Goal: Task Accomplishment & Management: Manage account settings

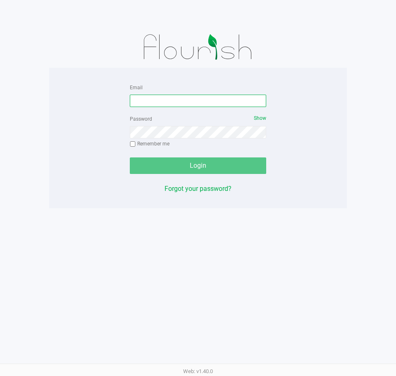
click at [167, 100] on input "Email" at bounding box center [198, 101] width 136 height 12
type input "[EMAIL_ADDRESS][DOMAIN_NAME]"
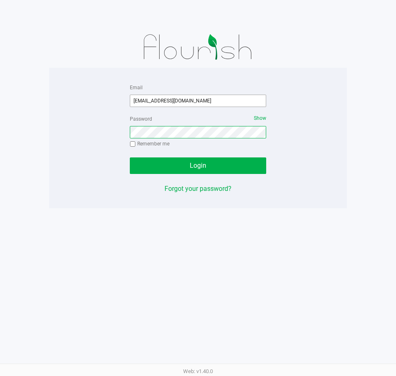
click at [130, 157] on button "Login" at bounding box center [198, 165] width 136 height 17
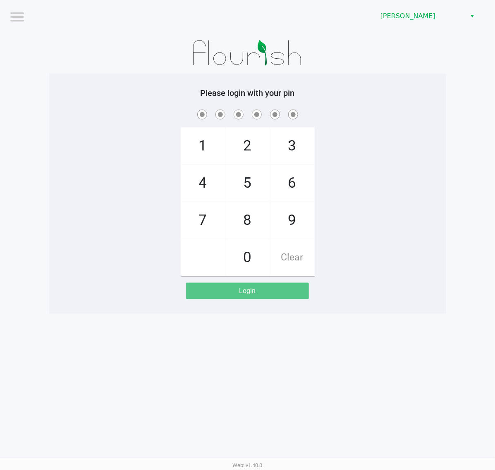
drag, startPoint x: 114, startPoint y: 4, endPoint x: 100, endPoint y: 263, distance: 259.5
click at [103, 285] on app-pos-login "Please login with your pin 1 4 7 2 5 8 0 3 6 9 Clear Login" at bounding box center [247, 193] width 384 height 211
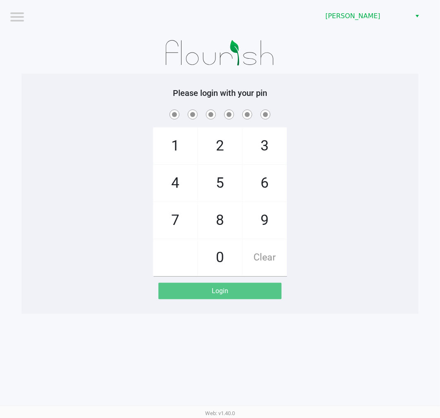
drag, startPoint x: 467, startPoint y: 19, endPoint x: 131, endPoint y: 88, distance: 342.9
click at [66, 39] on div at bounding box center [219, 52] width 397 height 41
click at [312, 68] on div at bounding box center [219, 52] width 397 height 41
checkbox input "true"
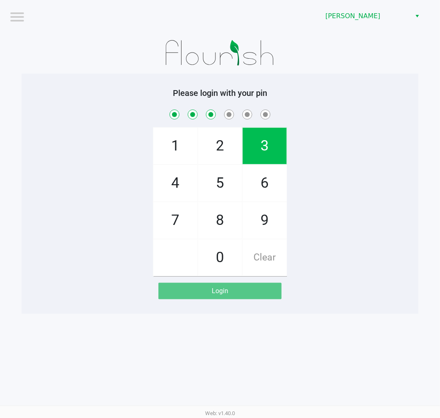
checkbox input "true"
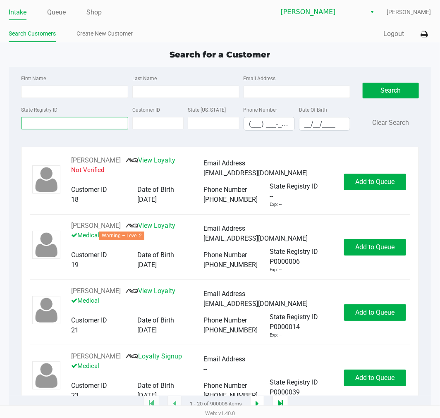
click at [45, 126] on input "State Registry ID" at bounding box center [74, 123] width 107 height 12
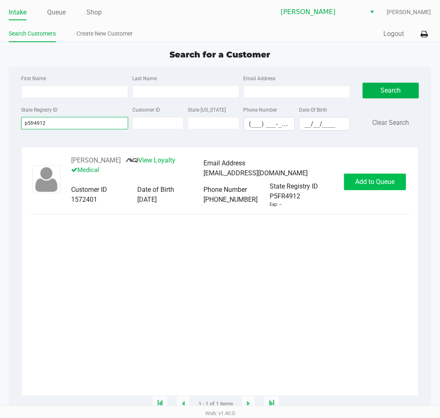
type input "p5fr4912"
click at [359, 186] on span "Add to Queue" at bounding box center [374, 182] width 39 height 8
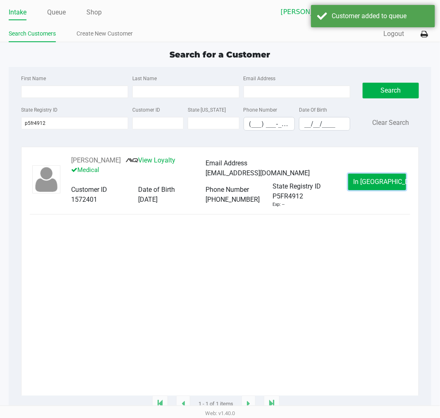
click at [357, 186] on button "In Queue" at bounding box center [377, 182] width 58 height 17
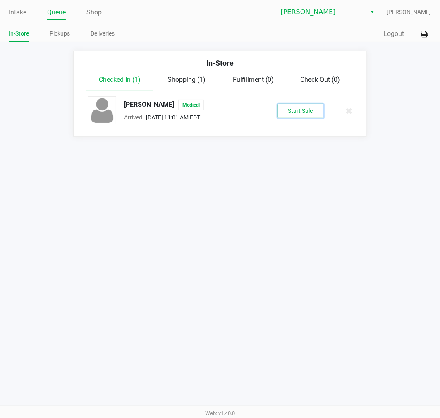
click at [285, 109] on button "Start Sale" at bounding box center [300, 111] width 45 height 14
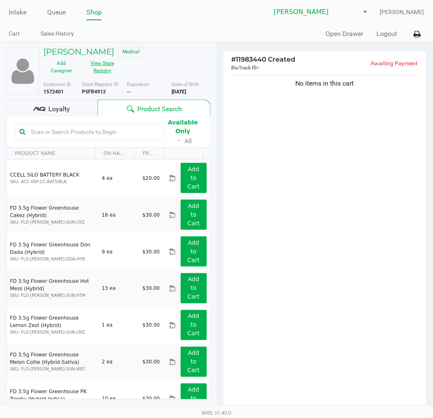
click at [102, 67] on button "View State Registry" at bounding box center [99, 67] width 41 height 21
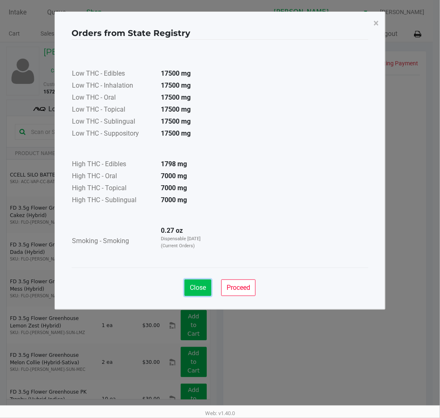
click at [195, 295] on button "Close" at bounding box center [197, 287] width 27 height 17
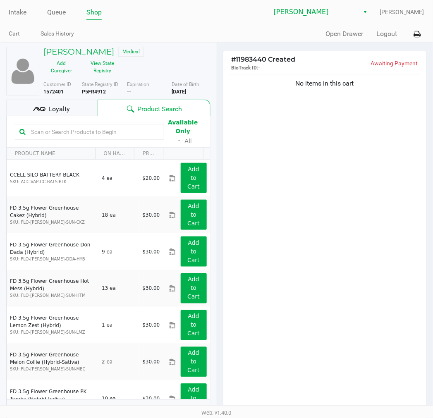
click at [59, 129] on input "text" at bounding box center [94, 132] width 132 height 12
click at [350, 182] on div "No items in this cart" at bounding box center [324, 242] width 203 height 338
click at [114, 127] on input "text" at bounding box center [94, 132] width 132 height 12
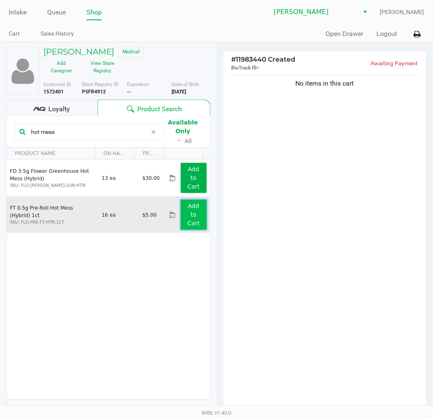
click at [195, 221] on button "Add to Cart" at bounding box center [194, 215] width 26 height 30
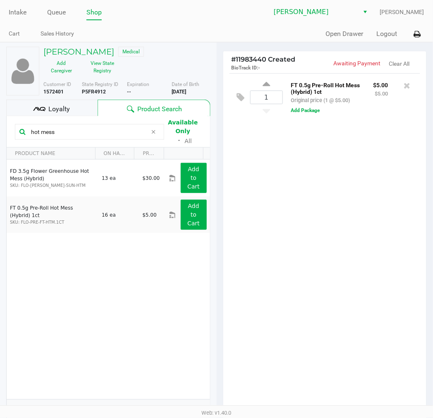
drag, startPoint x: 64, startPoint y: 130, endPoint x: -281, endPoint y: 130, distance: 345.5
click at [0, 130] on html "Intake Queue Shop Clermont WC Sharlene Amadio Cart Sales History Quick Sale Ope…" at bounding box center [216, 209] width 433 height 418
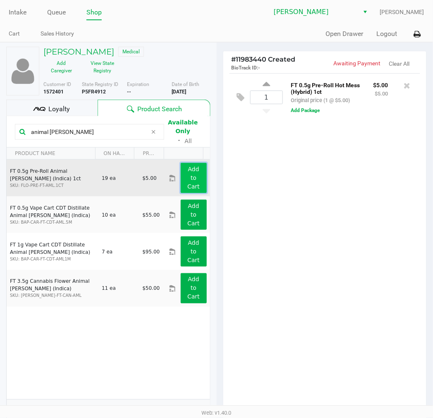
click at [191, 169] on app-button-loader "Add to Cart" at bounding box center [193, 178] width 12 height 24
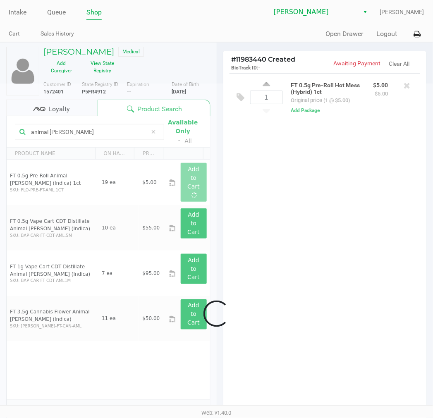
click at [333, 222] on div at bounding box center [216, 313] width 433 height 460
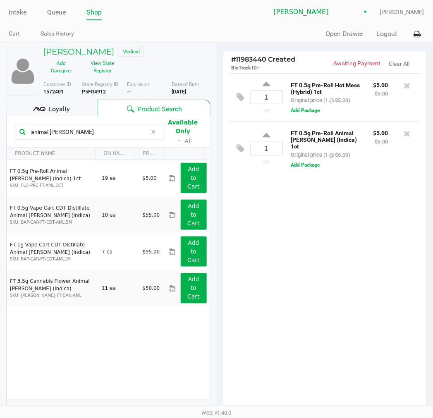
drag, startPoint x: 333, startPoint y: 212, endPoint x: 334, endPoint y: 207, distance: 4.2
click at [334, 208] on div "1 FT 0.5g Pre-Roll Hot Mess (Hybrid) 1ct Original price (1 @ $5.00) $5.00 $5.00…" at bounding box center [324, 242] width 203 height 338
drag, startPoint x: 71, startPoint y: 130, endPoint x: -441, endPoint y: 116, distance: 512.3
click at [0, 116] on html "Intake Queue Shop Clermont WC Sharlene Amadio Cart Sales History Quick Sale Ope…" at bounding box center [216, 209] width 433 height 418
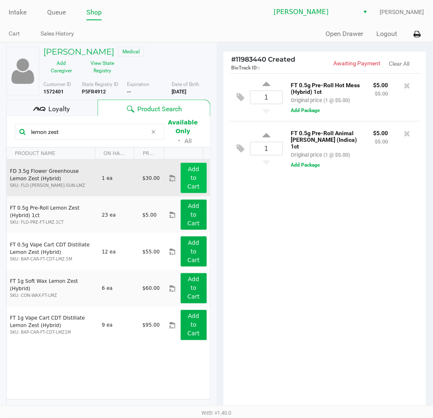
type input "lemon zest"
click at [187, 186] on app-button-loader "Add to Cart" at bounding box center [193, 178] width 12 height 24
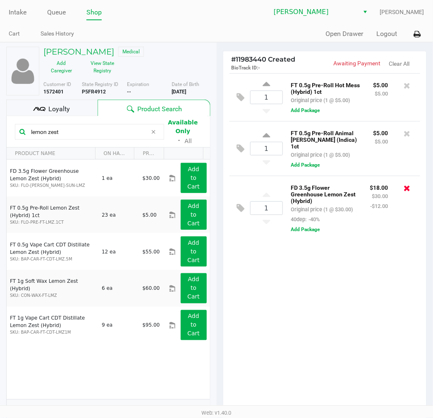
click at [384, 184] on icon at bounding box center [407, 188] width 7 height 8
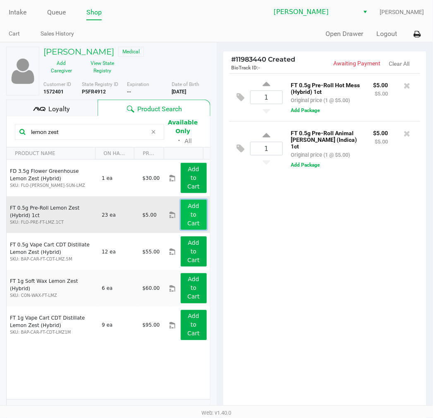
click at [181, 214] on button "Add to Cart" at bounding box center [194, 215] width 26 height 30
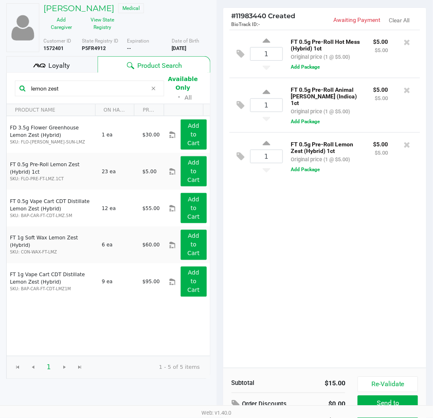
scroll to position [85, 0]
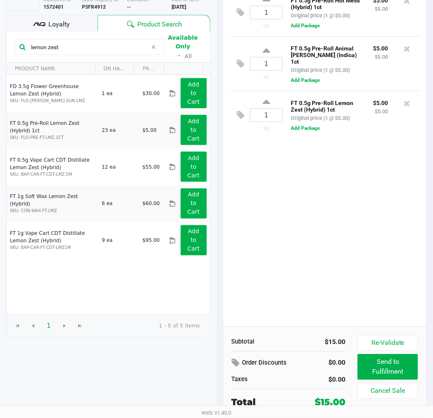
click at [31, 19] on div "Loyalty" at bounding box center [51, 23] width 91 height 17
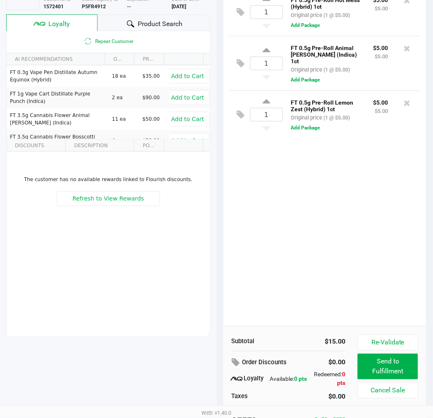
click at [304, 216] on div "1 FT 0.5g Pre-Roll Hot Mess (Hybrid) 1ct Original price (1 @ $5.00) $5.00 $5.00…" at bounding box center [324, 157] width 203 height 338
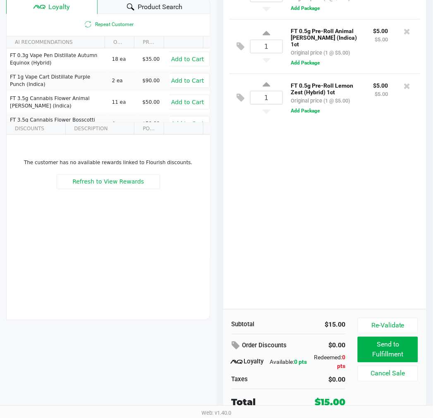
drag, startPoint x: 324, startPoint y: 190, endPoint x: 217, endPoint y: 181, distance: 106.6
click at [322, 189] on div "1 FT 0.5g Pre-Roll Hot Mess (Hybrid) 1ct Original price (1 @ $5.00) $5.00 $5.00…" at bounding box center [324, 140] width 203 height 338
click at [358, 238] on div "1 FT 0.5g Pre-Roll Hot Mess (Hybrid) 1ct Original price (1 @ $5.00) $5.00 $5.00…" at bounding box center [324, 140] width 203 height 338
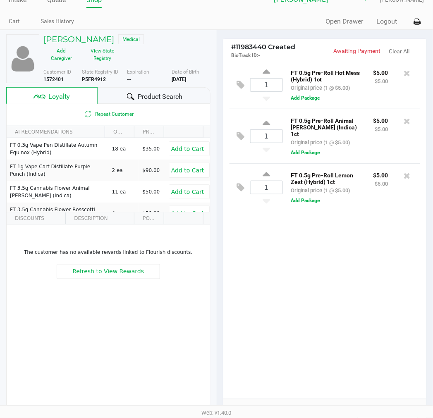
scroll to position [0, 0]
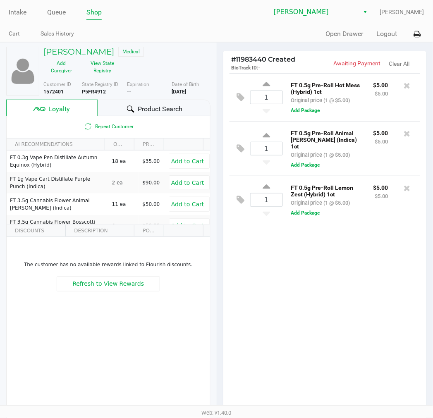
click at [296, 286] on div "1 FT 0.5g Pre-Roll Hot Mess (Hybrid) 1ct Original price (1 @ $5.00) $5.00 $5.00…" at bounding box center [324, 242] width 203 height 338
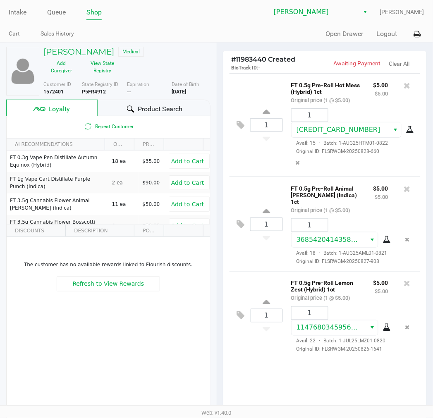
click at [359, 371] on div "1 FT 0.5g Pre-Roll Hot Mess (Hybrid) 1ct Original price (1 @ $5.00) $5.00 $5.00…" at bounding box center [324, 242] width 203 height 338
click at [61, 11] on link "Queue" at bounding box center [56, 13] width 19 height 12
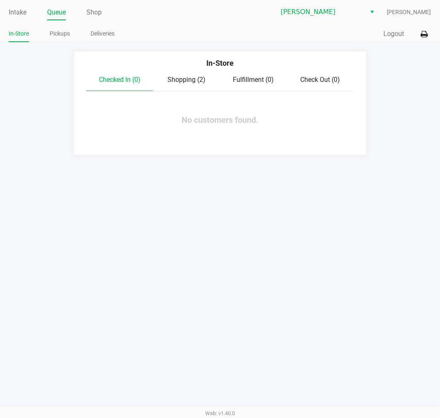
click at [186, 80] on span "Shopping (2)" at bounding box center [186, 80] width 38 height 8
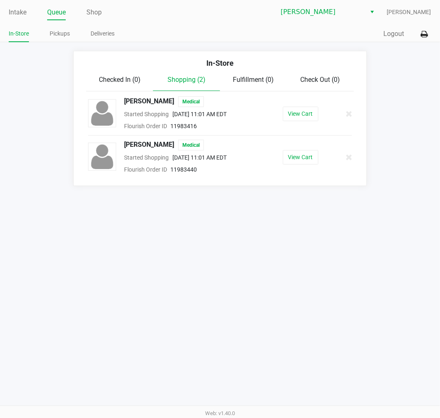
click at [145, 102] on span "GIRARD O'MALLEY" at bounding box center [149, 101] width 50 height 11
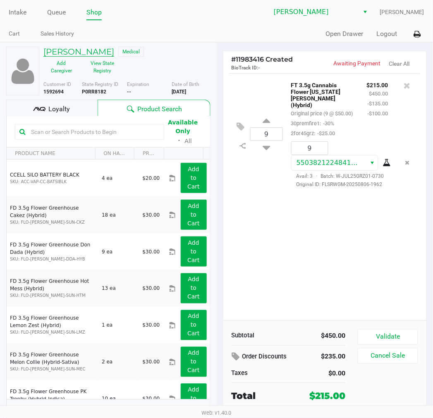
click at [78, 51] on h5 "GIRARD O'MALLEY" at bounding box center [78, 52] width 71 height 10
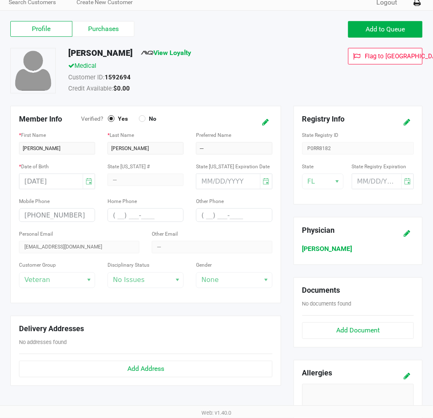
scroll to position [31, 0]
click at [122, 76] on strong "1592694" at bounding box center [118, 77] width 26 height 7
copy strong "1592694"
click at [87, 27] on label "Purchases" at bounding box center [103, 29] width 62 height 16
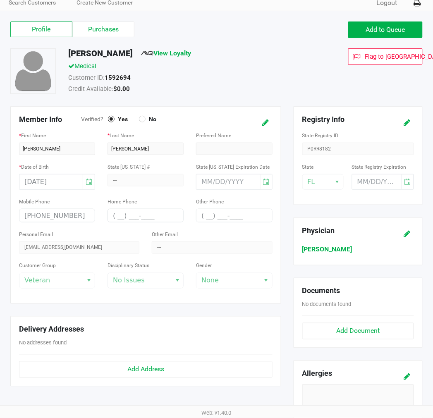
click at [0, 0] on 1 "Purchases" at bounding box center [0, 0] width 0 height 0
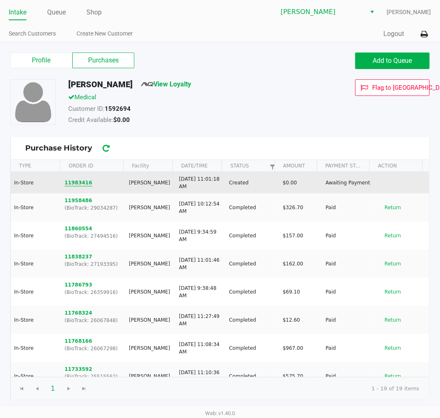
click at [67, 179] on button "11983416" at bounding box center [78, 182] width 28 height 7
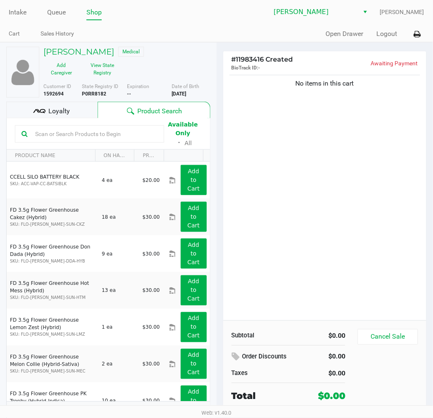
click at [361, 229] on div "No items in this cart" at bounding box center [324, 196] width 203 height 247
click at [50, 14] on link "Queue" at bounding box center [56, 13] width 19 height 12
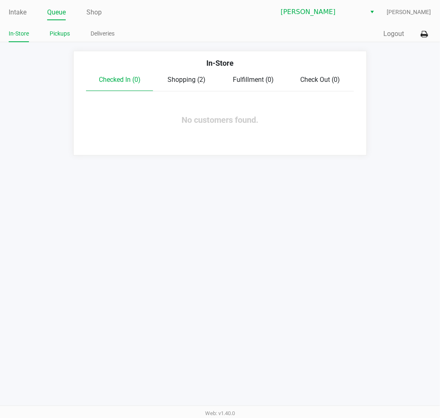
click at [58, 35] on link "Pickups" at bounding box center [60, 34] width 20 height 10
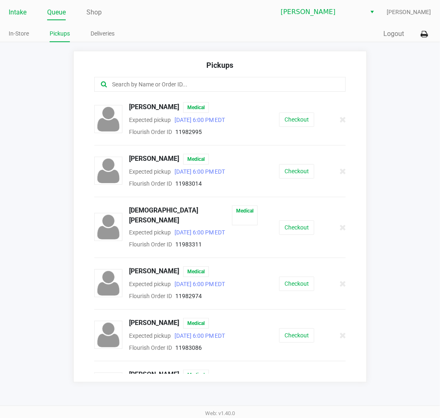
click at [14, 10] on link "Intake" at bounding box center [18, 13] width 18 height 12
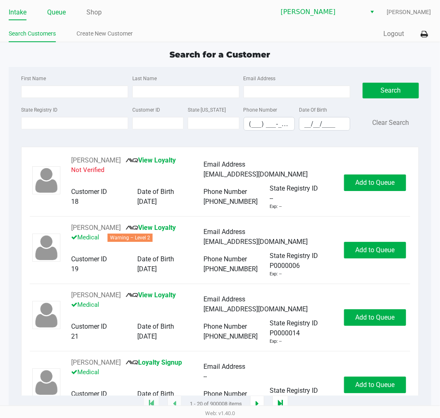
click at [63, 16] on link "Queue" at bounding box center [56, 13] width 19 height 12
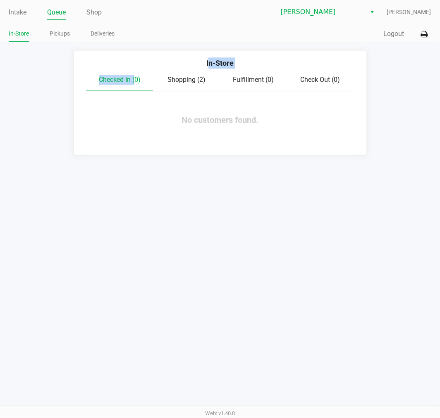
drag, startPoint x: 89, startPoint y: 64, endPoint x: 143, endPoint y: 80, distance: 56.2
click at [141, 80] on div "In-Store Checked In (0) Shopping (2) Fulfillment (0) Check Out (0) No customers…" at bounding box center [219, 103] width 293 height 104
click at [162, 79] on div "Shopping (2)" at bounding box center [186, 80] width 67 height 10
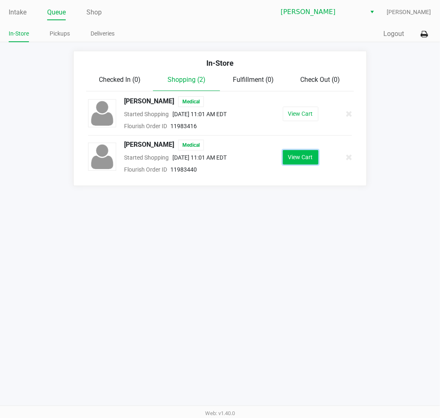
click at [291, 160] on button "View Cart" at bounding box center [301, 157] width 36 height 14
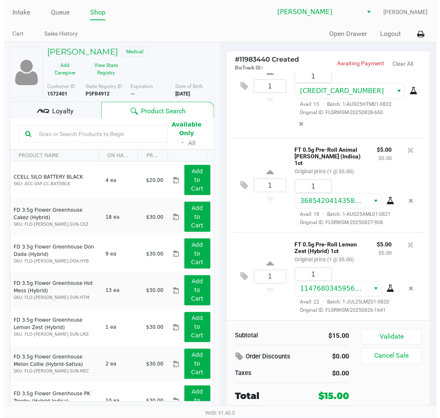
scroll to position [53, 0]
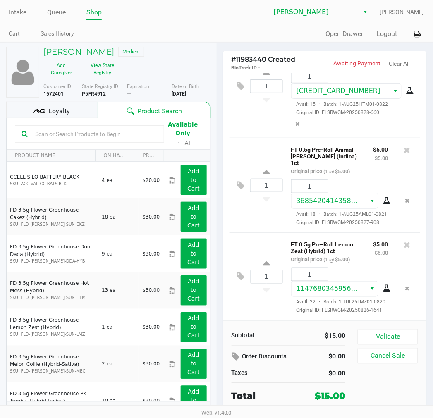
click at [69, 107] on span "Loyalty" at bounding box center [58, 111] width 21 height 10
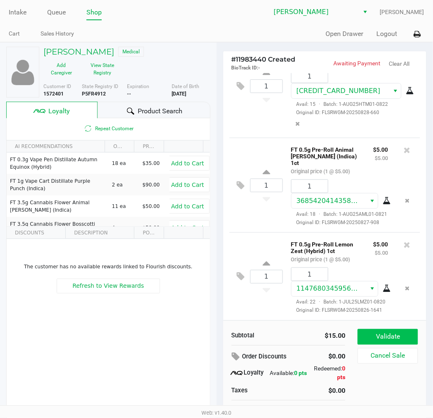
click at [384, 339] on button "Validate" at bounding box center [388, 337] width 60 height 16
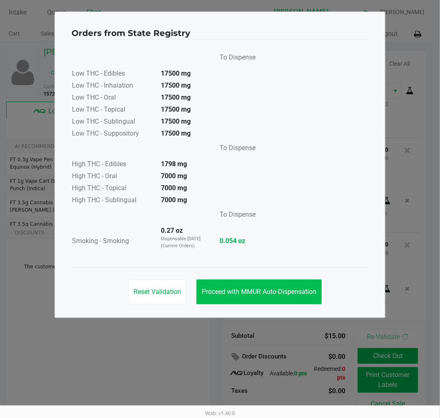
click at [288, 288] on span "Proceed with MMUR Auto-Dispensation" at bounding box center [259, 292] width 114 height 8
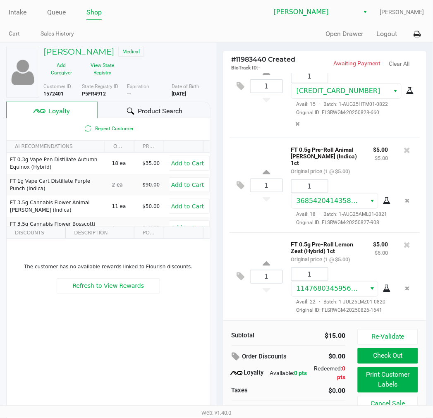
click at [384, 373] on button "Print Customer Labels" at bounding box center [388, 380] width 60 height 26
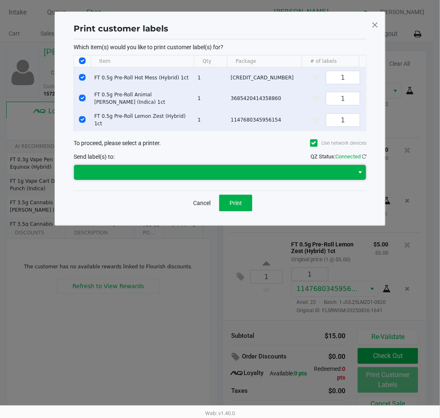
click at [279, 177] on span at bounding box center [214, 172] width 270 height 10
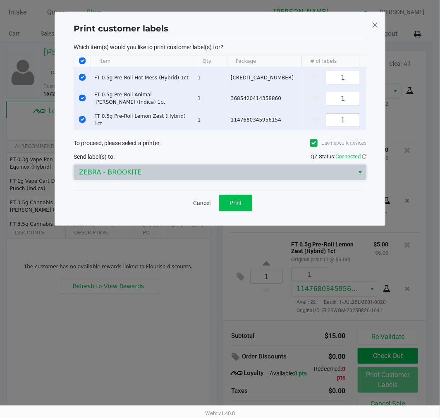
click at [234, 206] on span "Print" at bounding box center [235, 203] width 12 height 7
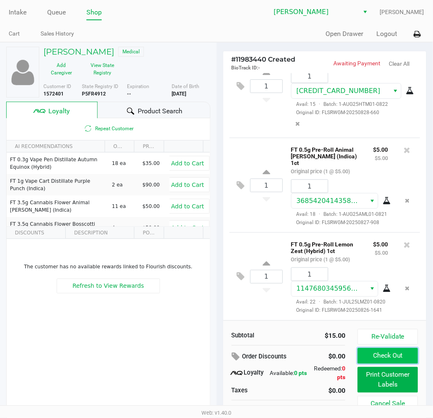
click at [384, 358] on button "Check Out" at bounding box center [388, 356] width 60 height 16
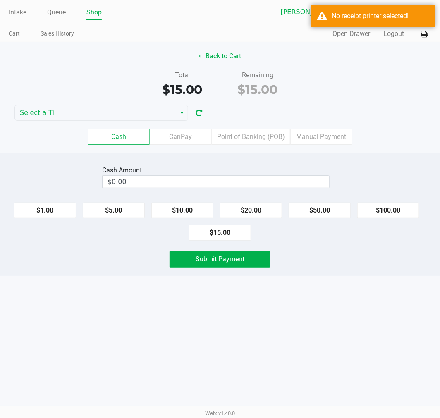
click at [358, 99] on div "Back to Cart Total $15.00 Remaining $15.00 Select a Till Cash CanPay Point of B…" at bounding box center [220, 97] width 440 height 111
click at [247, 136] on label "Point of Banking (POB)" at bounding box center [251, 137] width 79 height 16
click at [0, 0] on 7 "Point of Banking (POB)" at bounding box center [0, 0] width 0 height 0
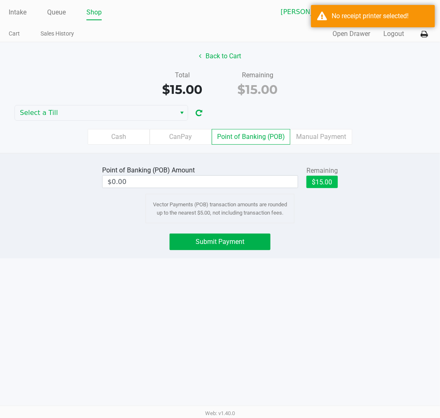
click at [316, 187] on button "$15.00" at bounding box center [321, 182] width 31 height 12
type input "$15.00"
click at [244, 243] on button "Submit Payment" at bounding box center [219, 242] width 101 height 17
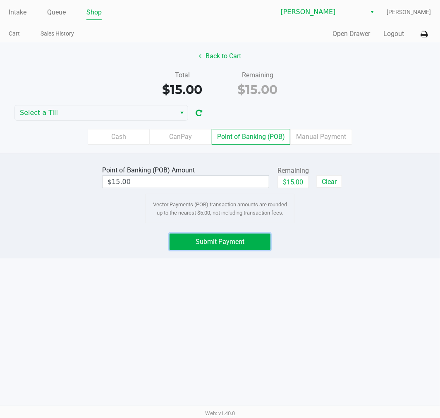
click at [224, 241] on span "Submit Payment" at bounding box center [219, 242] width 49 height 8
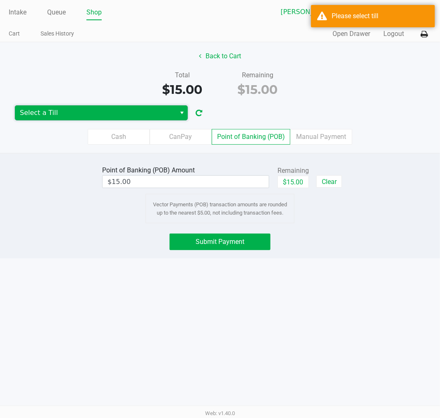
click at [113, 106] on span "Select a Till" at bounding box center [95, 112] width 161 height 15
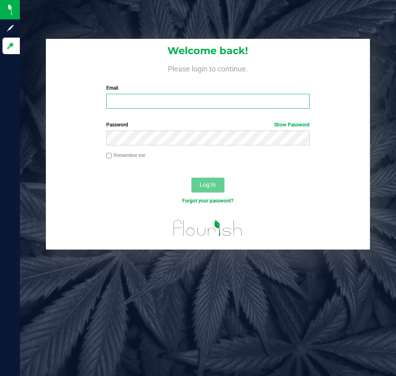
click at [223, 100] on input "Email" at bounding box center [207, 101] width 203 height 15
type input "[EMAIL_ADDRESS][DOMAIN_NAME]"
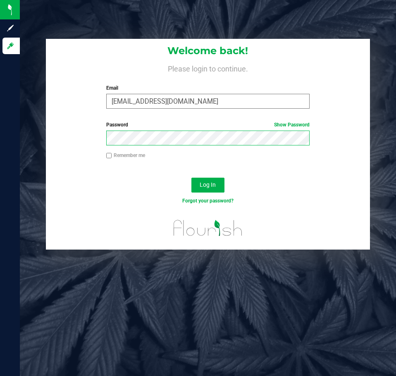
click at [191, 178] on button "Log In" at bounding box center [207, 185] width 33 height 15
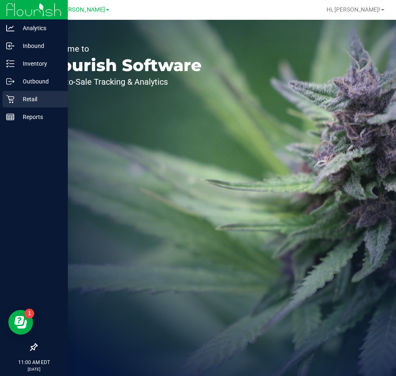
click at [31, 95] on p "Retail" at bounding box center [39, 99] width 50 height 10
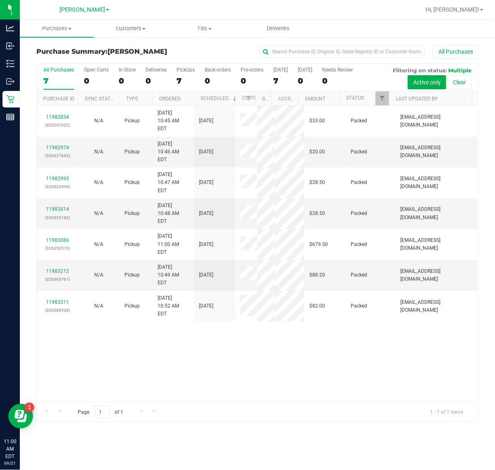
drag, startPoint x: 244, startPoint y: 2, endPoint x: 137, endPoint y: 325, distance: 340.1
click at [136, 327] on div "11982834 (326247022) N/A Pickup 9/21/2025 10:45 AM EDT 9/21/2025 $33.00 Packed …" at bounding box center [257, 254] width 441 height 296
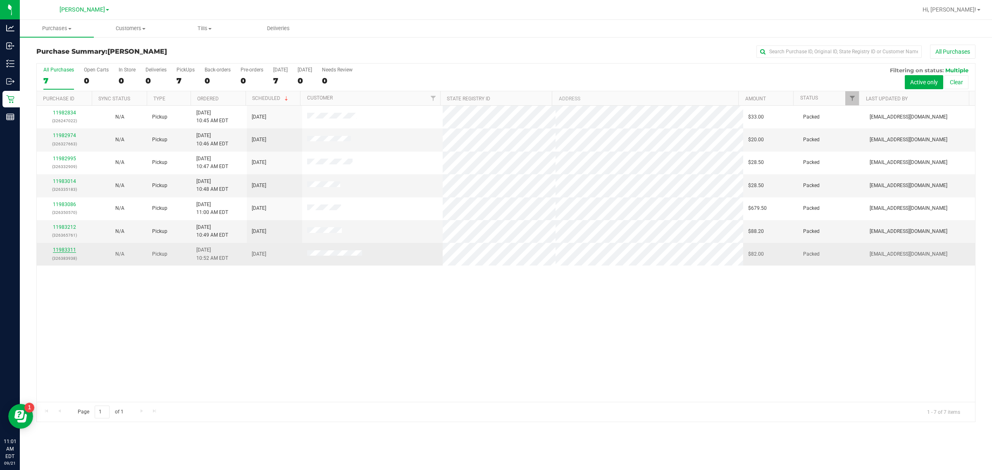
click at [69, 249] on link "11983311" at bounding box center [64, 250] width 23 height 6
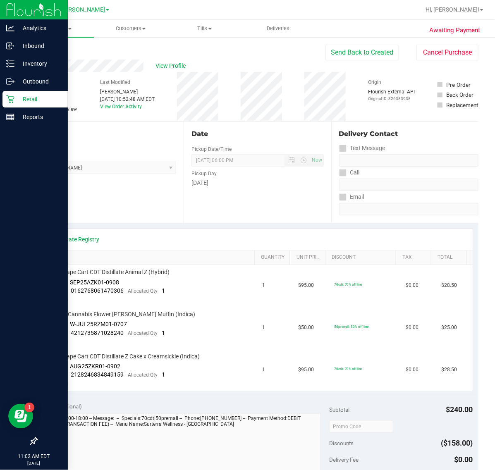
click at [15, 103] on p "Retail" at bounding box center [39, 99] width 50 height 10
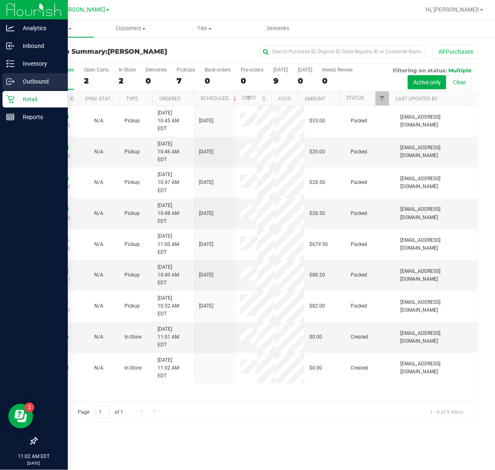
click at [17, 81] on p "Outbound" at bounding box center [39, 81] width 50 height 10
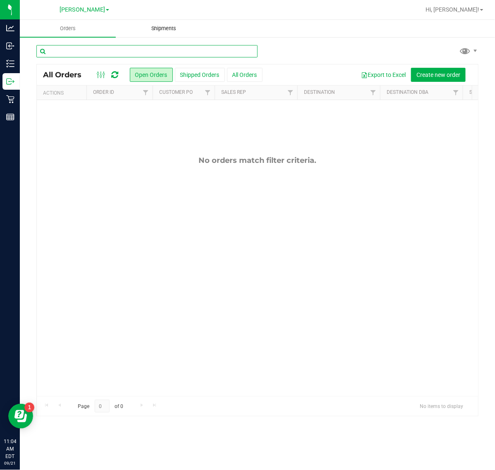
drag, startPoint x: 112, startPoint y: 50, endPoint x: 135, endPoint y: 35, distance: 27.4
click at [119, 48] on input "text" at bounding box center [146, 51] width 221 height 12
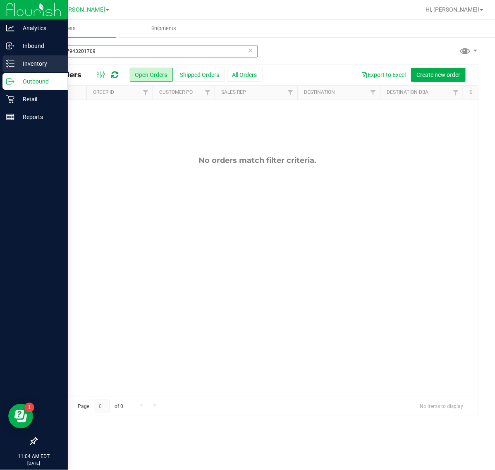
type input "6169057943201709"
click at [27, 61] on p "Inventory" at bounding box center [39, 64] width 50 height 10
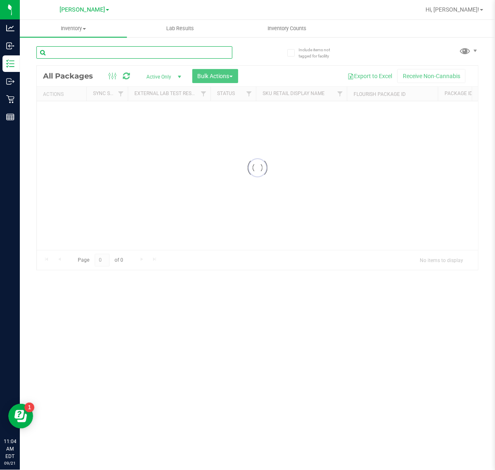
click at [115, 51] on input "text" at bounding box center [134, 52] width 196 height 12
type input "6169057943201709"
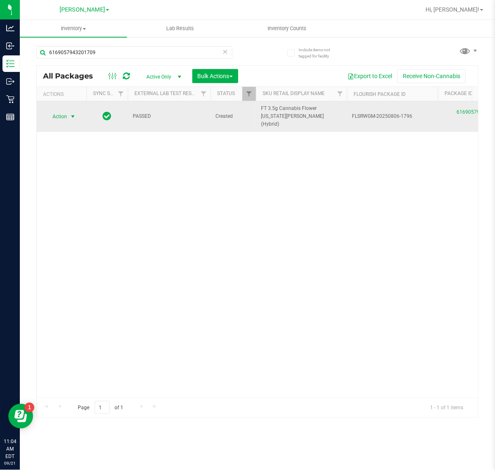
click at [65, 114] on span "Action" at bounding box center [56, 117] width 22 height 12
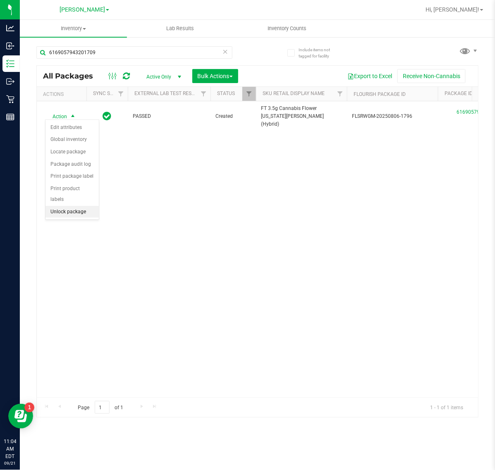
drag, startPoint x: 78, startPoint y: 203, endPoint x: 81, endPoint y: 207, distance: 5.3
click at [81, 206] on li "Unlock package" at bounding box center [71, 212] width 53 height 12
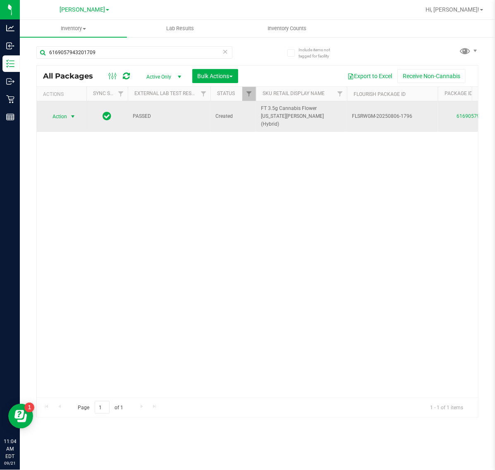
click at [71, 114] on span "select" at bounding box center [72, 116] width 7 height 7
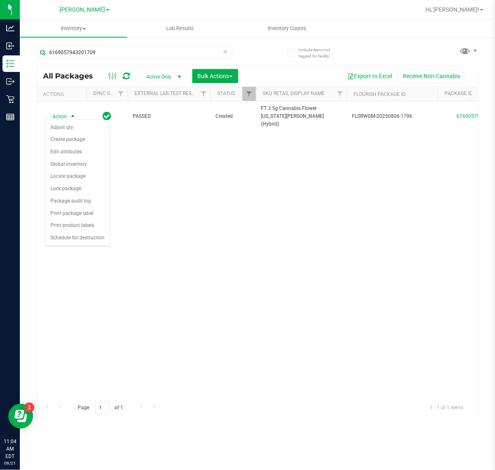
click at [227, 220] on div "Action Action Adjust qty Create package Edit attributes Global inventory Locate…" at bounding box center [257, 249] width 441 height 296
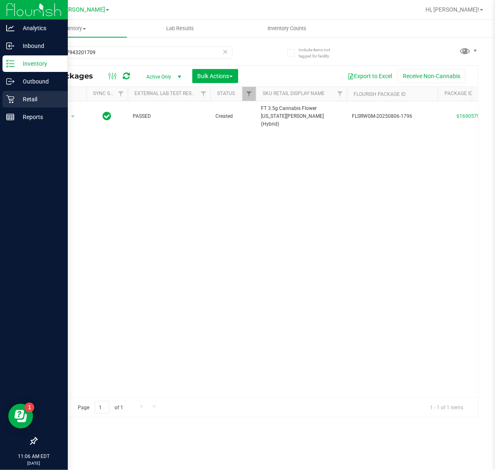
click at [11, 103] on div "Retail" at bounding box center [34, 99] width 65 height 17
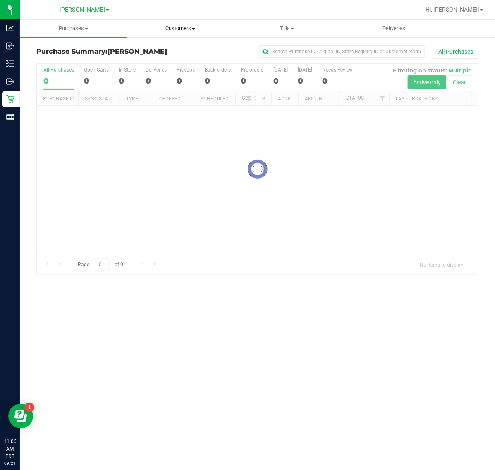
click at [181, 30] on span "Customers" at bounding box center [180, 28] width 106 height 7
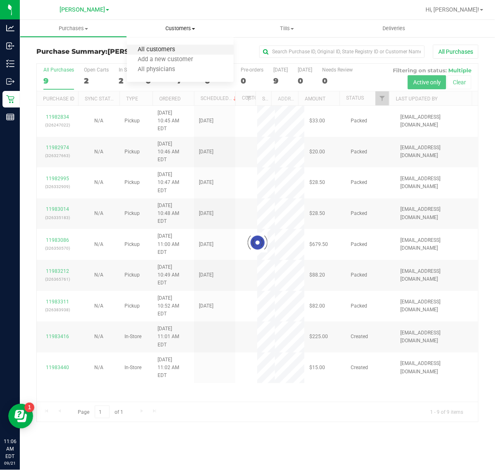
click at [185, 50] on span "All customers" at bounding box center [157, 49] width 60 height 7
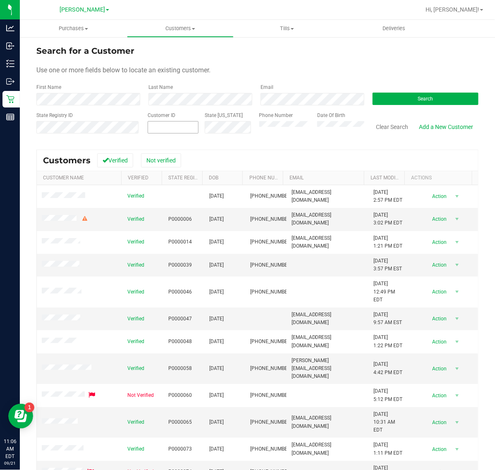
click at [160, 133] on span at bounding box center [173, 127] width 51 height 12
click at [174, 126] on span at bounding box center [173, 127] width 51 height 12
paste input "1592694"
type input "1592694"
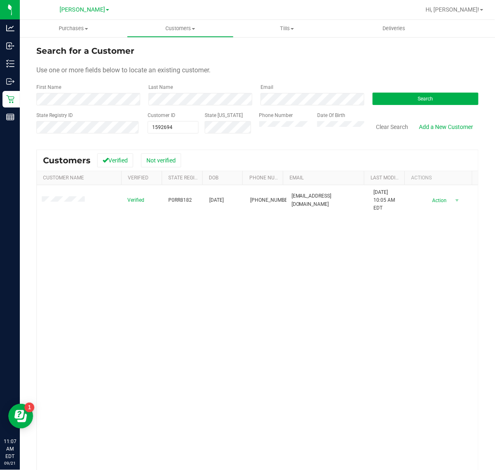
drag, startPoint x: 237, startPoint y: 329, endPoint x: 210, endPoint y: 323, distance: 28.0
click at [231, 329] on div "Verified P0RR8182 11/10/1954 (352) 437-9133 shortydebbie2@gmail.com 6/12/2025 1…" at bounding box center [257, 333] width 441 height 296
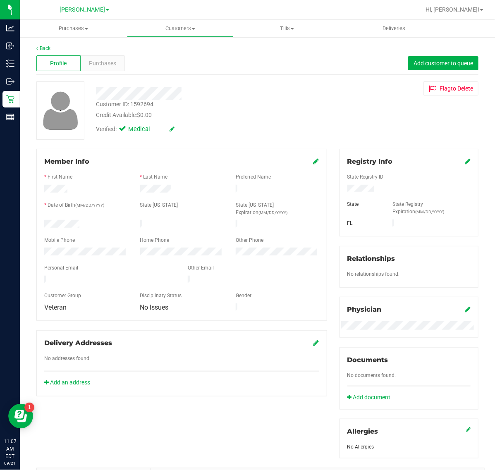
click at [114, 54] on div "Profile Purchases Add customer to queue" at bounding box center [257, 63] width 442 height 23
click at [103, 64] on span "Purchases" at bounding box center [102, 63] width 27 height 9
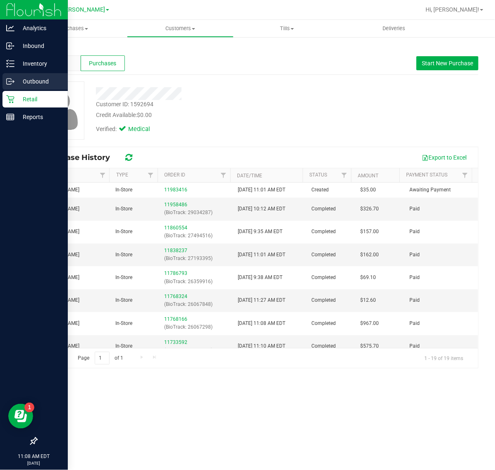
click at [25, 90] on link "Outbound" at bounding box center [34, 82] width 68 height 18
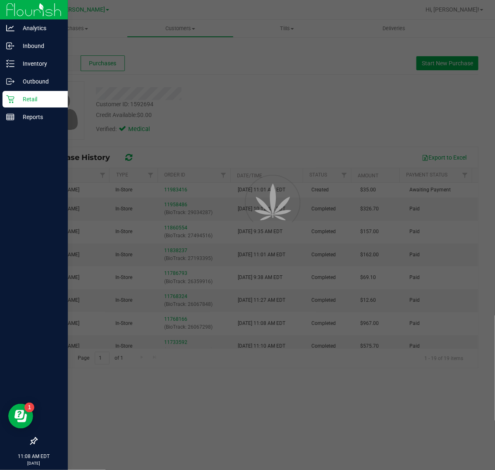
click at [23, 100] on p "Retail" at bounding box center [39, 99] width 50 height 10
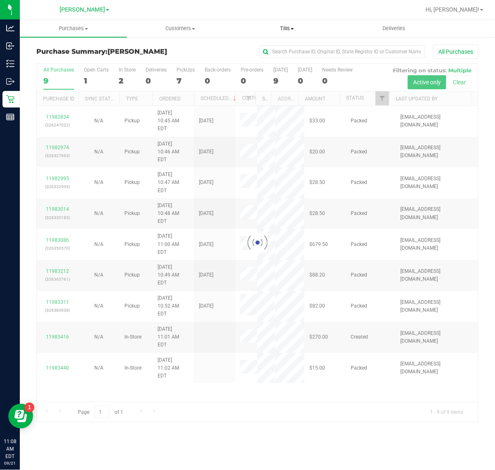
click at [282, 28] on span "Tills" at bounding box center [287, 28] width 106 height 7
click at [280, 50] on span "Manage tills" at bounding box center [262, 49] width 56 height 7
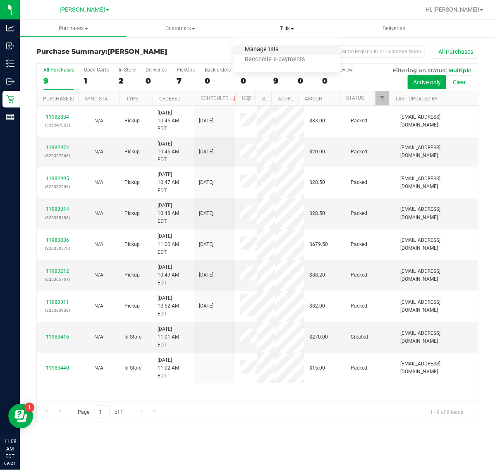
click at [274, 50] on span "Manage tills" at bounding box center [262, 49] width 56 height 7
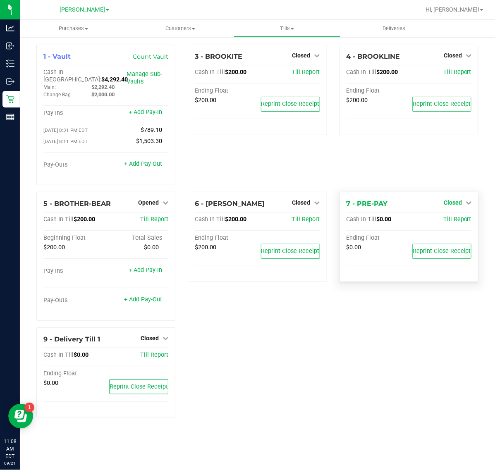
click at [396, 199] on link "Closed" at bounding box center [457, 202] width 28 height 7
click at [396, 218] on link "Open Till" at bounding box center [452, 219] width 22 height 7
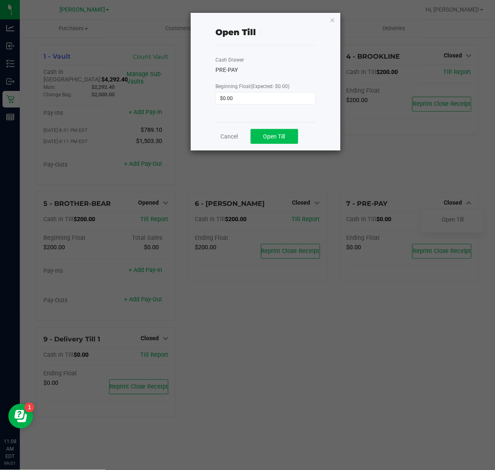
click at [278, 137] on span "Open Till" at bounding box center [274, 136] width 22 height 7
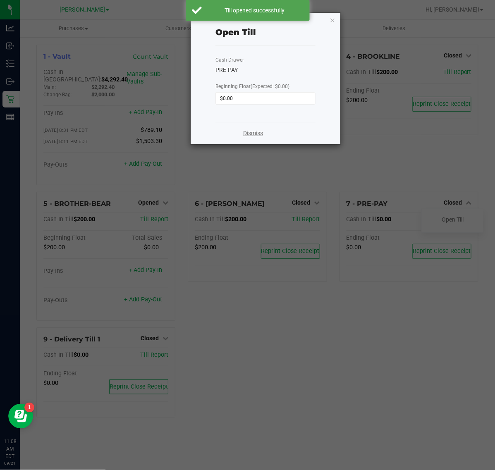
click at [248, 131] on link "Dismiss" at bounding box center [253, 133] width 20 height 9
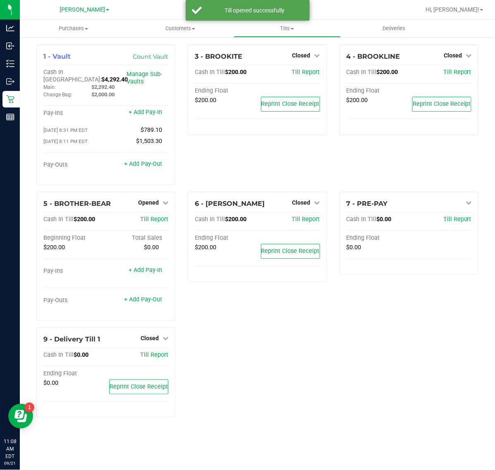
click at [151, 199] on span "Opened" at bounding box center [148, 202] width 21 height 7
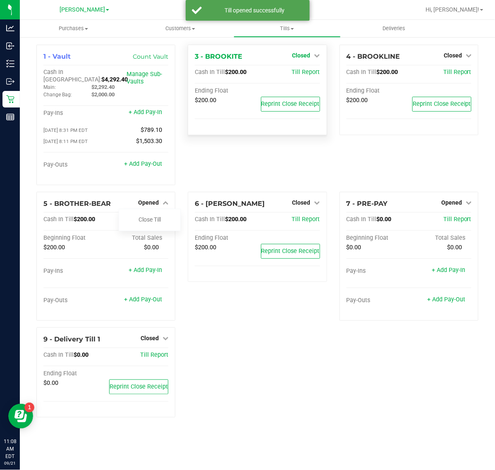
click at [305, 55] on span "Closed" at bounding box center [301, 55] width 18 height 7
click at [309, 74] on link "Open Till" at bounding box center [301, 72] width 22 height 7
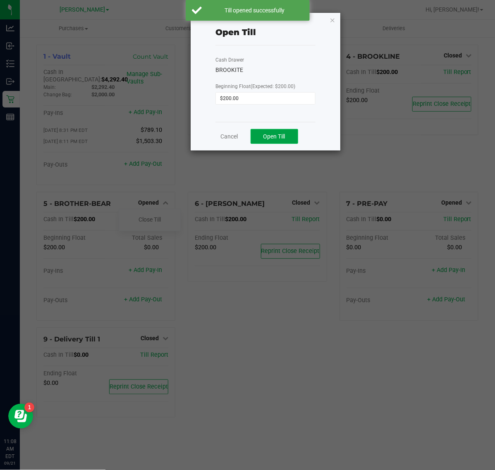
click at [273, 137] on span "Open Till" at bounding box center [274, 136] width 22 height 7
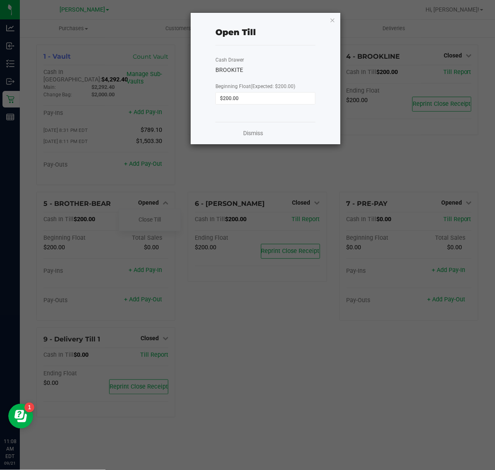
click at [255, 135] on link "Dismiss" at bounding box center [253, 133] width 20 height 9
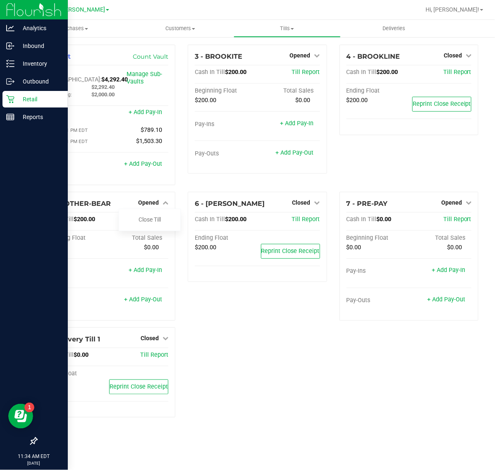
click at [33, 98] on p "Retail" at bounding box center [39, 99] width 50 height 10
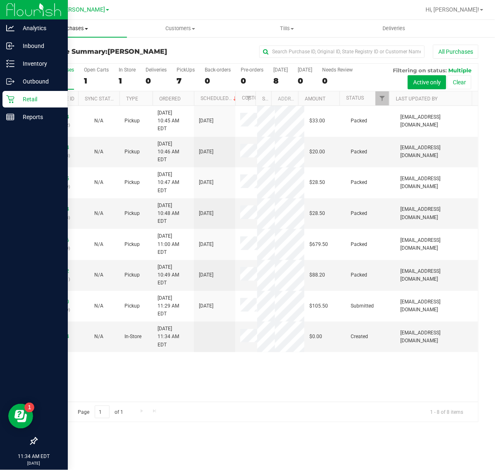
click at [80, 30] on span "Purchases" at bounding box center [73, 28] width 107 height 7
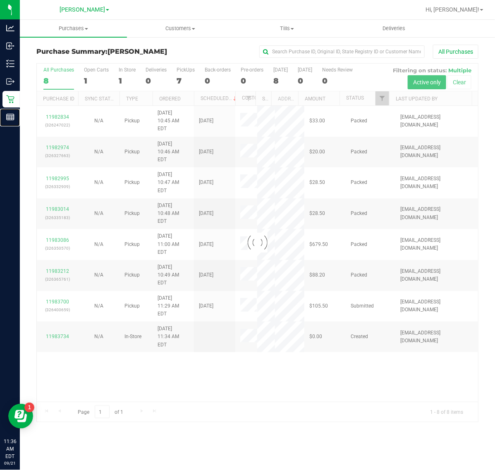
drag, startPoint x: 38, startPoint y: 117, endPoint x: 225, endPoint y: 102, distance: 188.2
click at [0, 0] on p "Reports" at bounding box center [0, 0] width 0 height 0
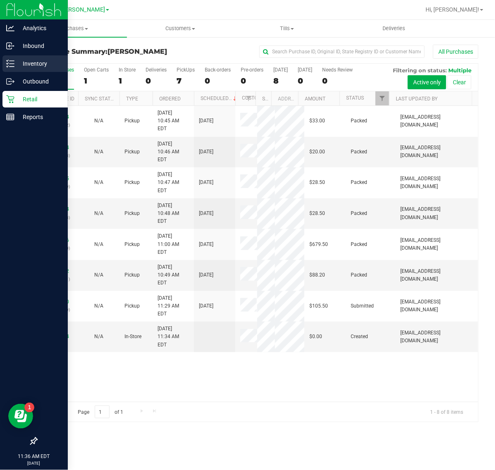
click at [25, 57] on div "Inventory" at bounding box center [34, 63] width 65 height 17
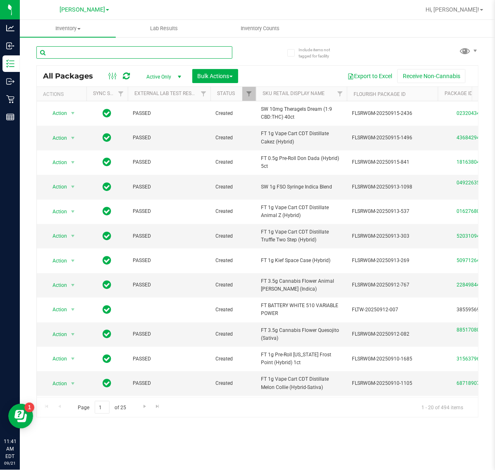
click at [105, 51] on input "text" at bounding box center [134, 52] width 196 height 12
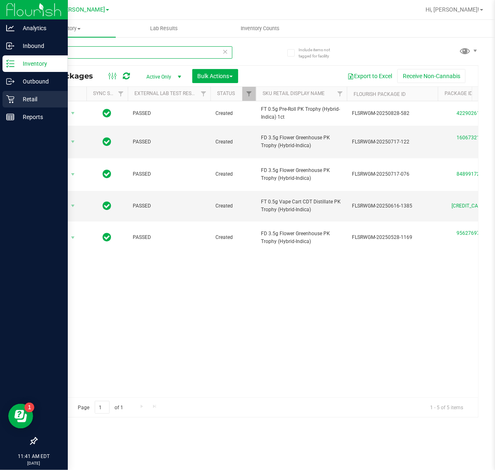
type input "pkt"
click at [12, 97] on icon at bounding box center [10, 99] width 8 height 8
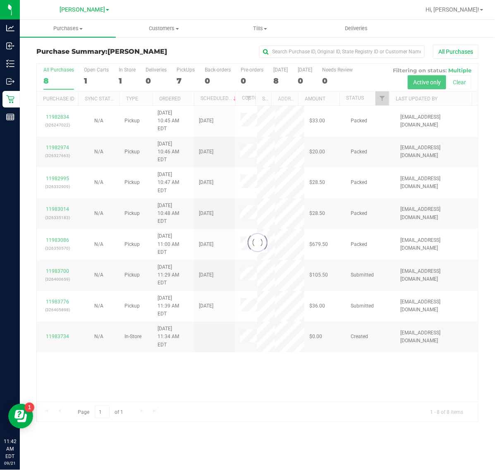
click at [270, 354] on div at bounding box center [257, 243] width 441 height 358
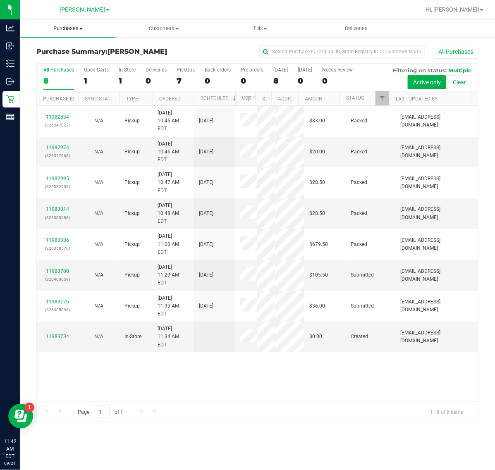
click at [69, 26] on span "Purchases" at bounding box center [68, 28] width 96 height 7
click at [68, 68] on span "All purchases" at bounding box center [49, 69] width 59 height 7
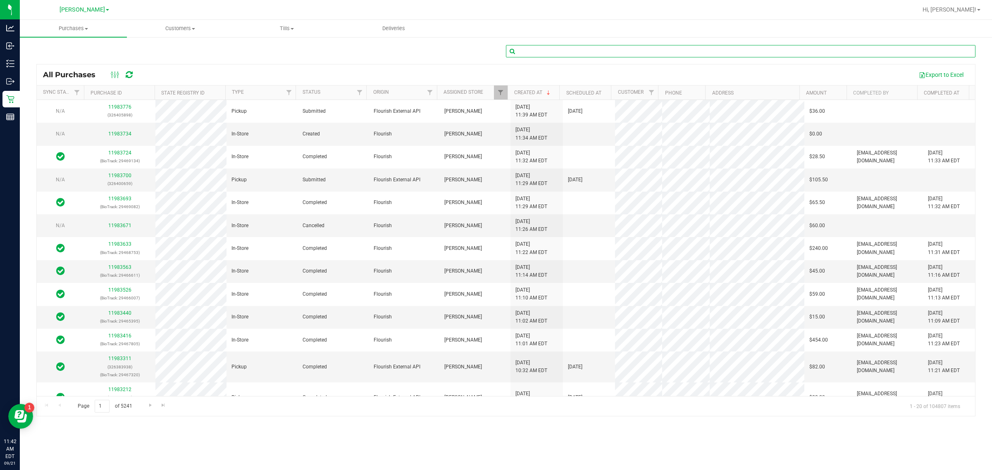
click at [396, 48] on input "text" at bounding box center [741, 51] width 470 height 12
type input "queira"
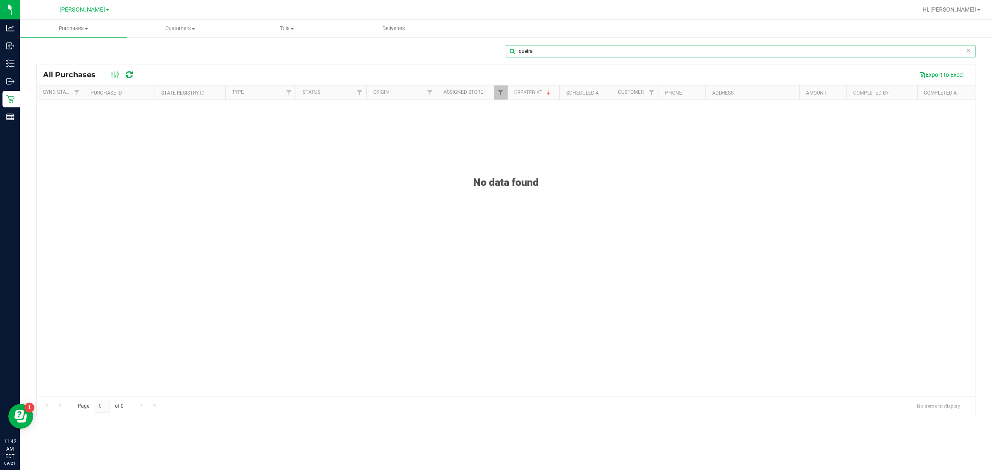
drag, startPoint x: 564, startPoint y: 54, endPoint x: 275, endPoint y: 54, distance: 288.9
click at [277, 54] on div "queira" at bounding box center [505, 54] width 939 height 19
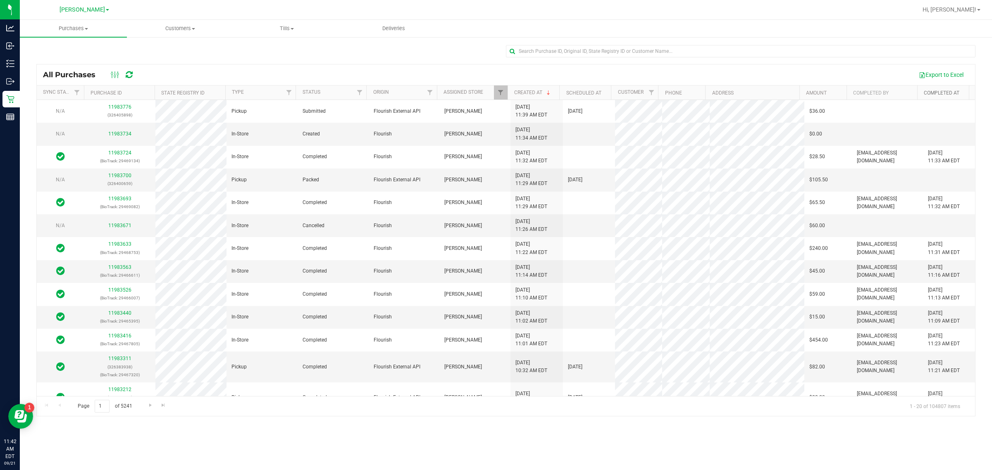
click at [396, 95] on link "Completed At" at bounding box center [942, 93] width 36 height 6
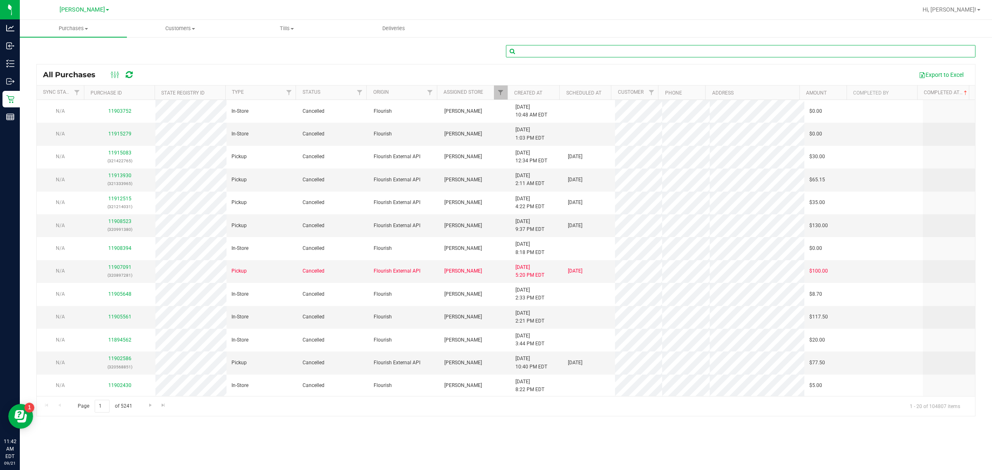
click at [396, 57] on input "text" at bounding box center [741, 51] width 470 height 12
type input "quiera"
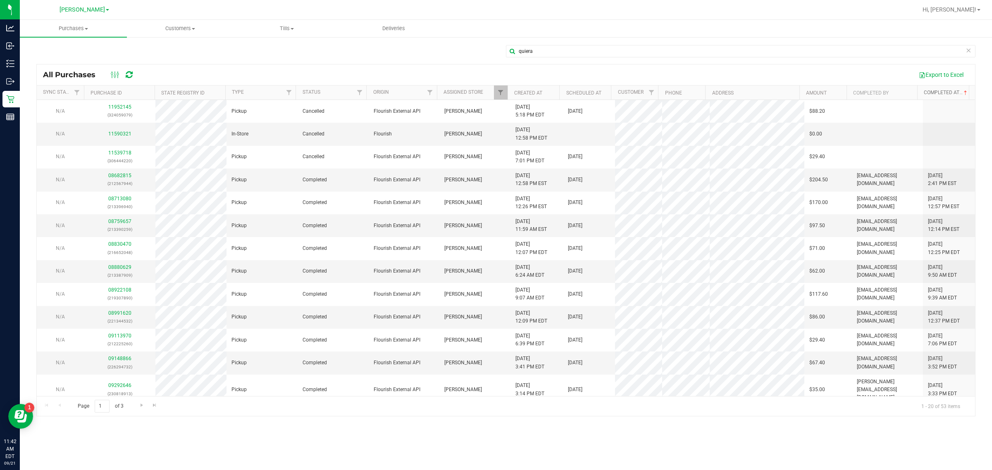
click at [396, 90] on link "Completed At" at bounding box center [946, 93] width 45 height 6
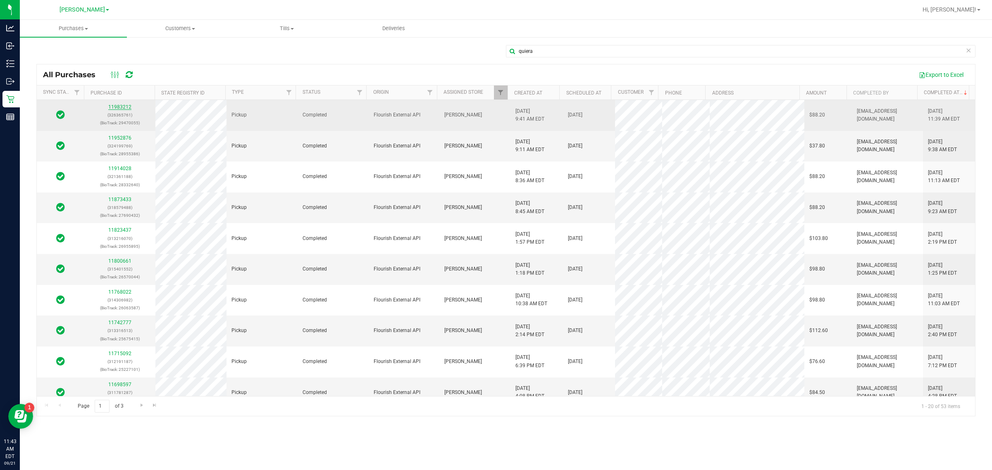
click at [122, 107] on link "11983212" at bounding box center [119, 107] width 23 height 6
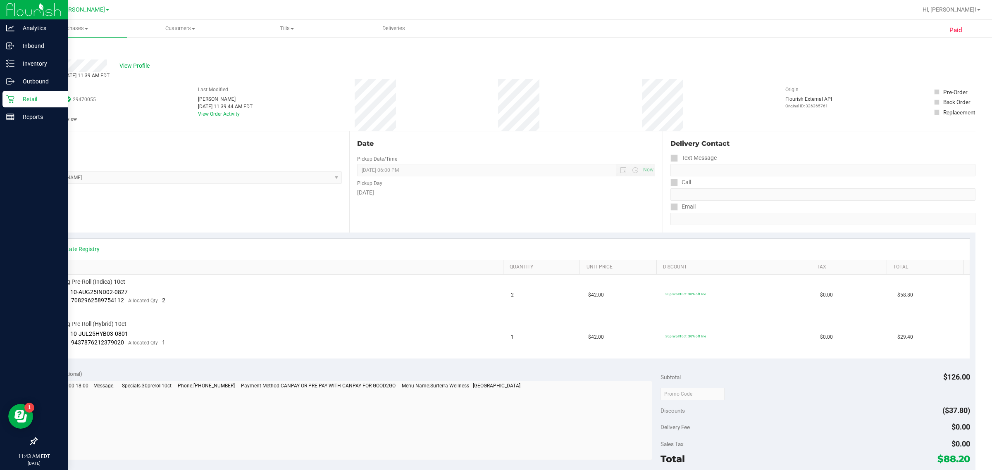
click at [7, 93] on div "Retail" at bounding box center [34, 99] width 65 height 17
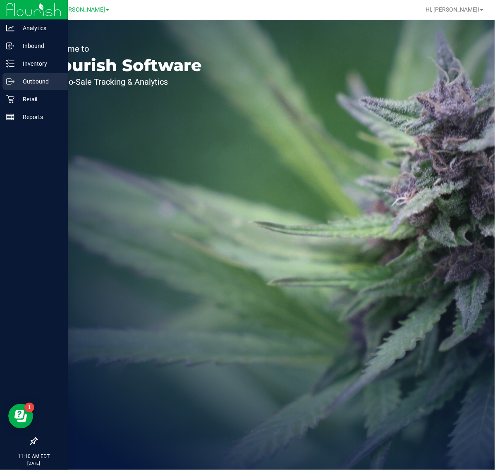
click at [45, 85] on p "Outbound" at bounding box center [39, 81] width 50 height 10
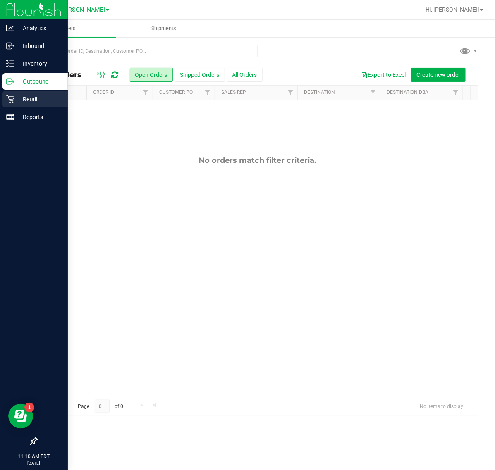
click at [14, 100] on p "Retail" at bounding box center [39, 99] width 50 height 10
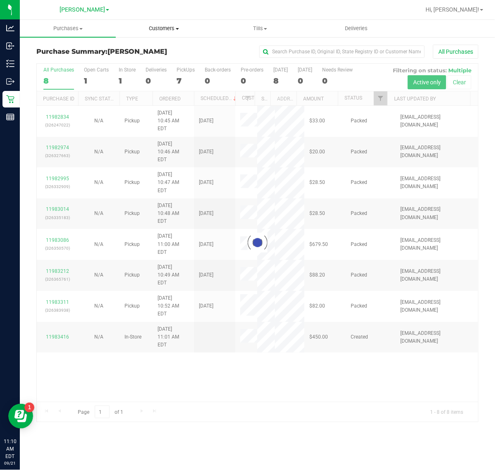
click at [164, 29] on span "Customers" at bounding box center [163, 28] width 95 height 7
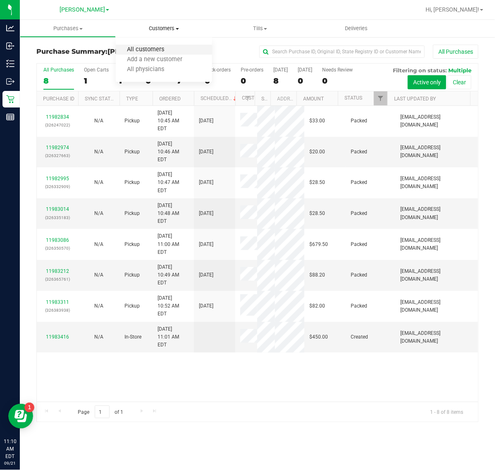
click at [162, 50] on span "All customers" at bounding box center [146, 49] width 60 height 7
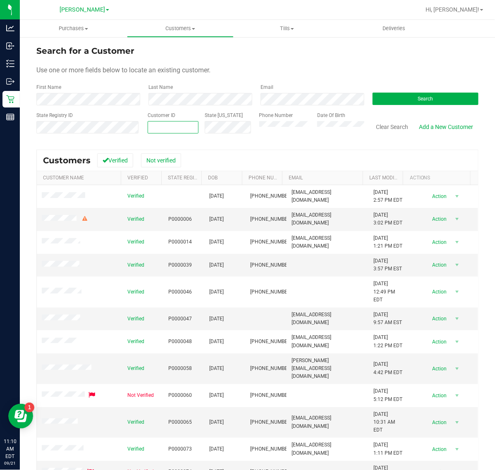
click at [173, 126] on span at bounding box center [173, 127] width 51 height 12
paste input "text"
click at [172, 125] on input "text" at bounding box center [173, 128] width 50 height 12
paste input "text"
click at [176, 129] on span at bounding box center [173, 127] width 51 height 12
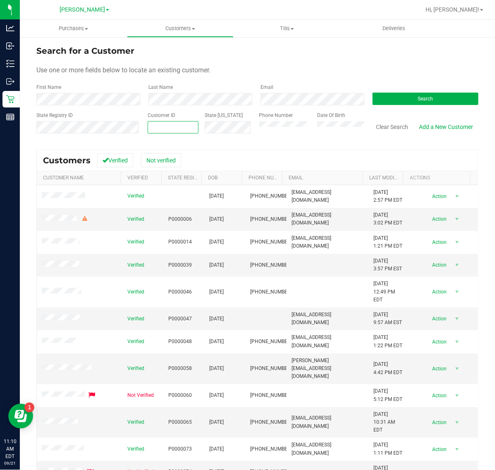
paste input "1592694"
type input "1592694"
click at [402, 102] on button "Search" at bounding box center [425, 99] width 106 height 12
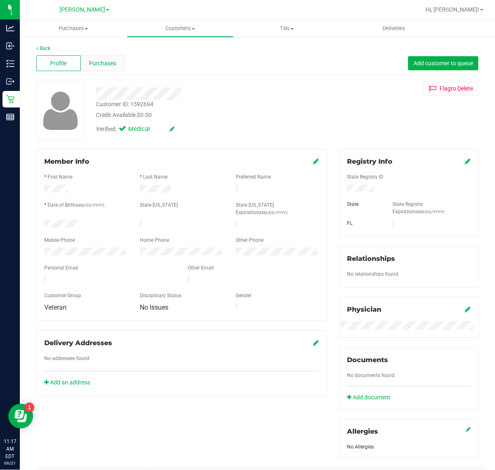
click at [90, 69] on div "Purchases" at bounding box center [103, 63] width 44 height 16
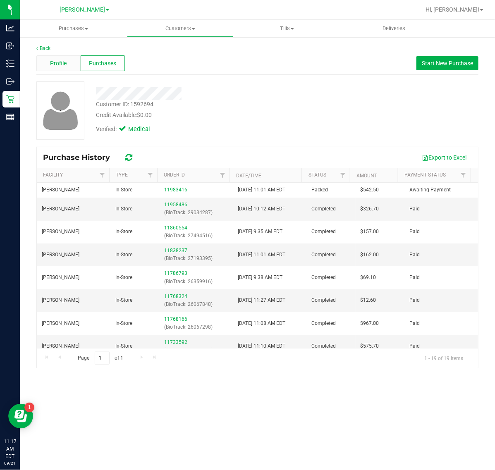
click at [59, 69] on div "Profile" at bounding box center [58, 63] width 44 height 16
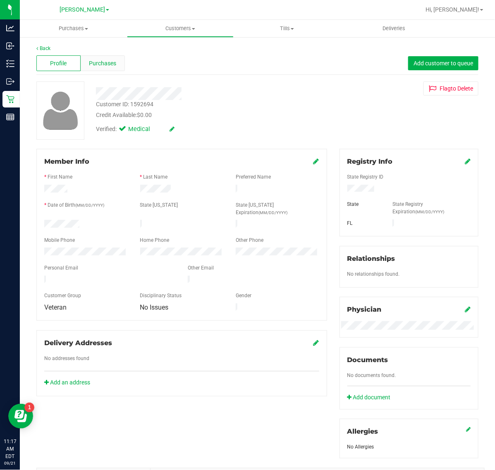
click at [102, 58] on div "Purchases" at bounding box center [103, 63] width 44 height 16
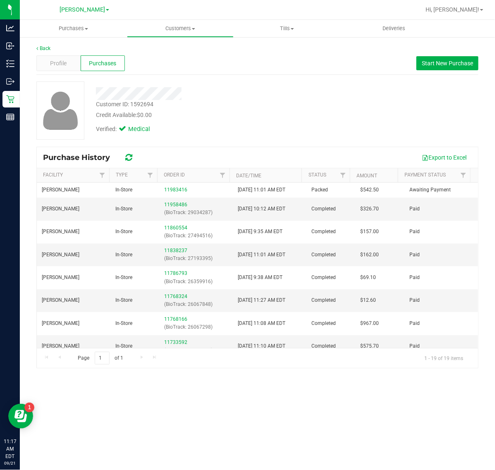
drag, startPoint x: 331, startPoint y: 126, endPoint x: 325, endPoint y: 126, distance: 5.4
click at [329, 126] on div "Customer ID: 1592694 Credit Available: $0.00 Verified: Medical" at bounding box center [257, 110] width 454 height 58
click at [54, 63] on span "Profile" at bounding box center [58, 63] width 17 height 9
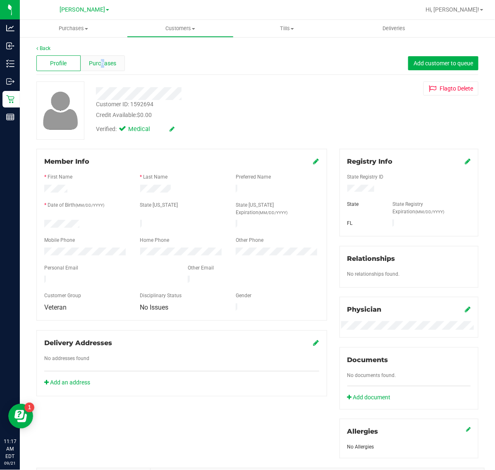
click at [101, 70] on div "Purchases" at bounding box center [103, 63] width 44 height 16
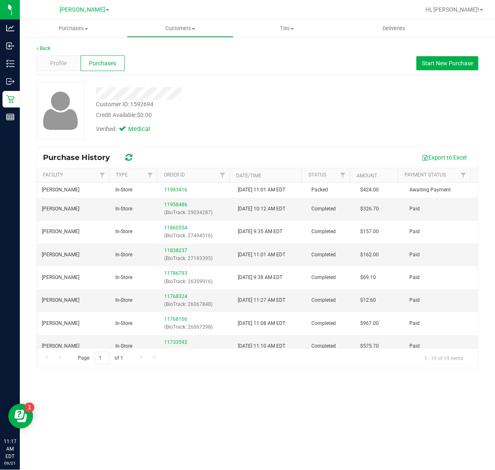
drag, startPoint x: 114, startPoint y: 62, endPoint x: 407, endPoint y: 117, distance: 298.1
click at [114, 62] on span "Purchases" at bounding box center [102, 63] width 27 height 9
click at [60, 64] on span "Profile" at bounding box center [58, 63] width 17 height 9
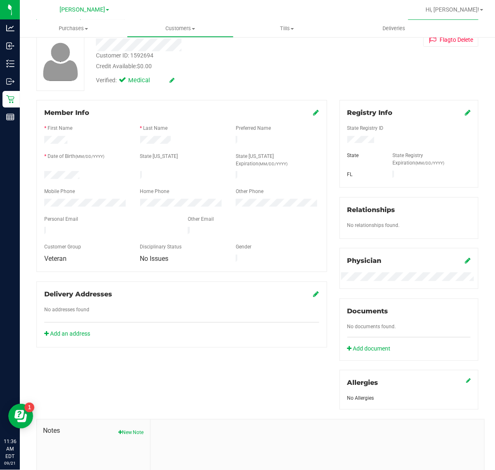
scroll to position [136, 0]
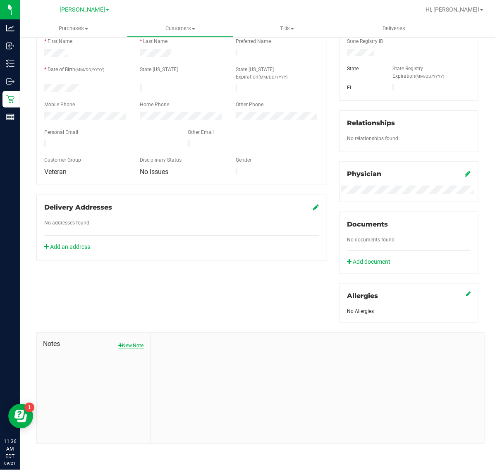
click at [129, 346] on button "New Note" at bounding box center [131, 345] width 26 height 7
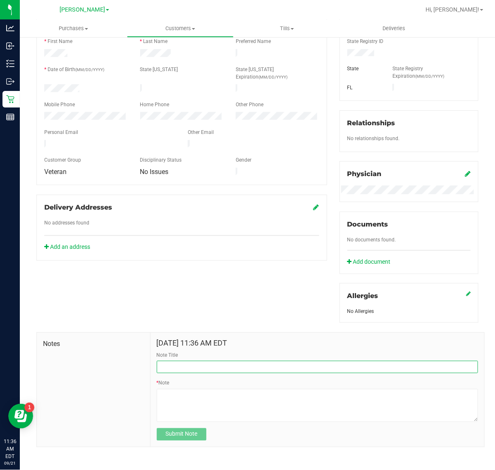
click at [223, 363] on input "Note Title" at bounding box center [317, 367] width 321 height 12
type input "easily frustrated"
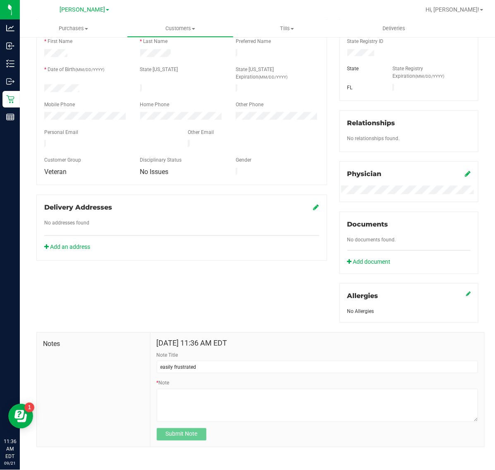
click at [252, 424] on form "[DATE] 11:36 AM EDT Note Title easily frustrated * Note Submit Note" at bounding box center [317, 390] width 321 height 102
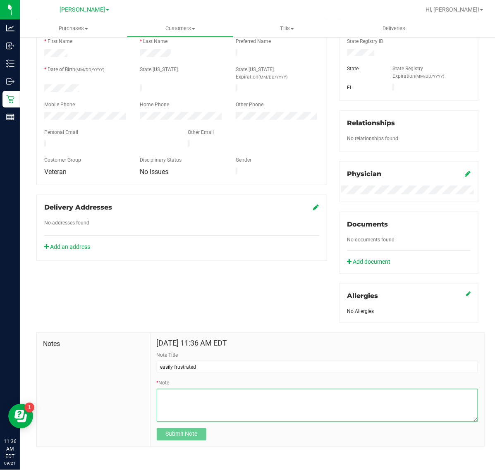
click at [240, 402] on textarea "* Note" at bounding box center [317, 405] width 321 height 33
click at [186, 395] on textarea "* Note" at bounding box center [317, 405] width 321 height 33
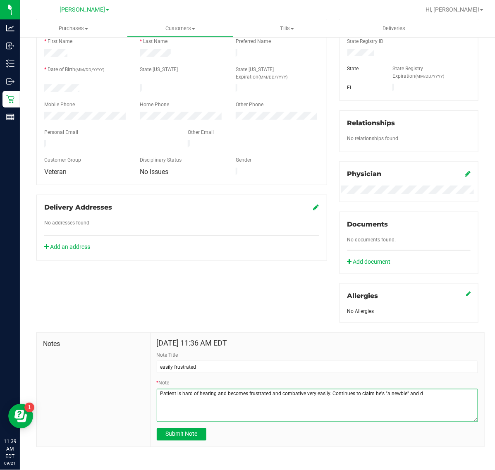
drag, startPoint x: 436, startPoint y: 396, endPoint x: 327, endPoint y: 399, distance: 109.2
click at [327, 399] on textarea "* Note" at bounding box center [317, 405] width 321 height 33
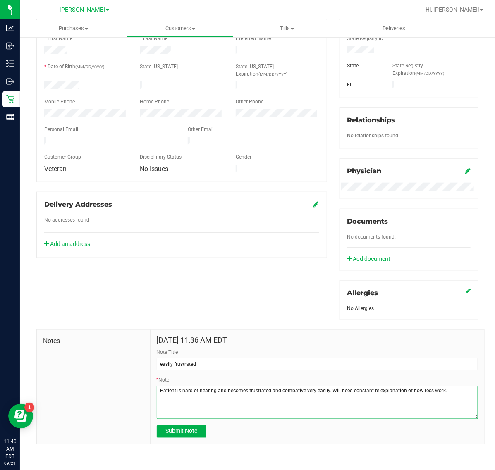
scroll to position [139, 0]
type textarea "Patient is hard of hearing and becomes frustrated and combative very easily. Wi…"
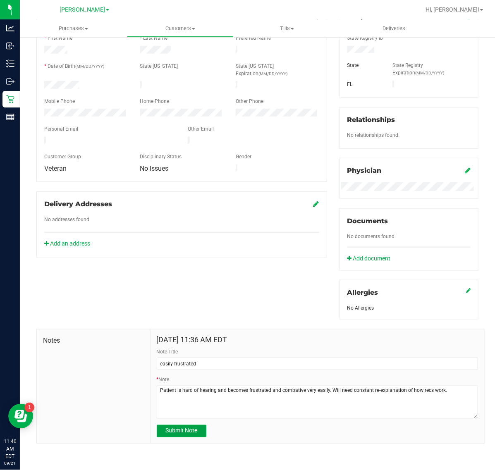
click at [186, 432] on span "Submit Note" at bounding box center [181, 430] width 32 height 7
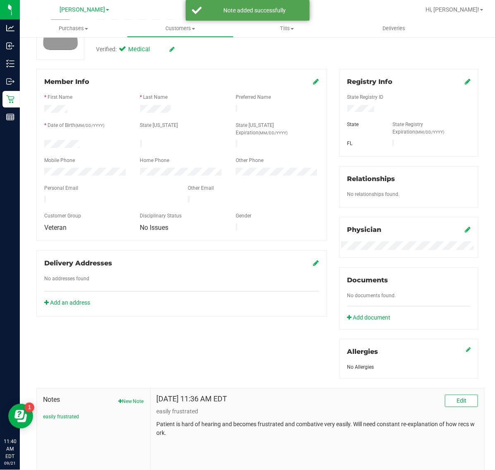
scroll to position [0, 0]
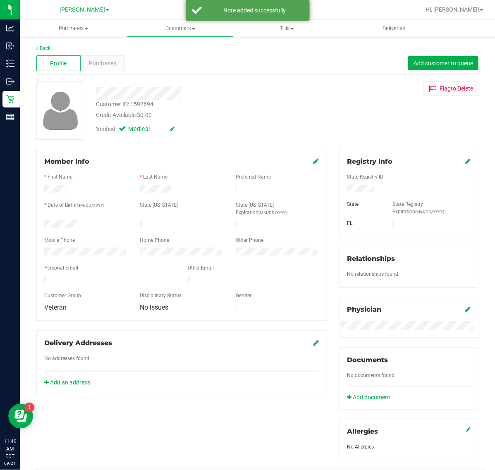
click at [307, 162] on div "Member Info" at bounding box center [181, 162] width 275 height 10
click at [313, 162] on icon at bounding box center [316, 161] width 6 height 7
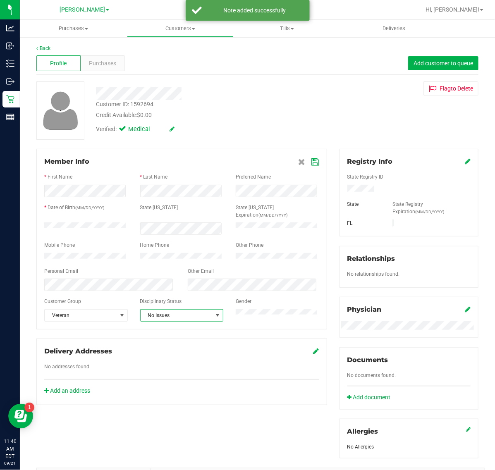
click at [195, 312] on span "No Issues" at bounding box center [177, 316] width 72 height 12
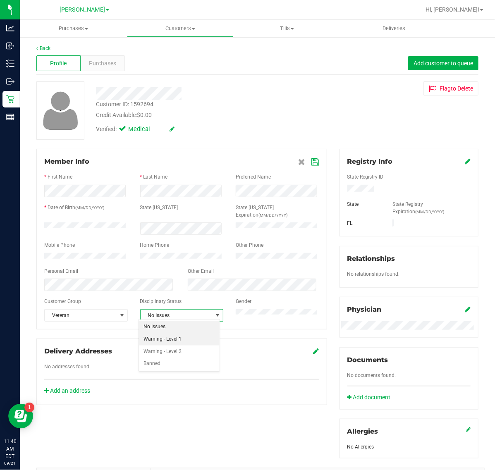
click at [186, 339] on li "Warning - Level 1" at bounding box center [179, 339] width 81 height 12
click at [312, 162] on icon at bounding box center [315, 162] width 7 height 7
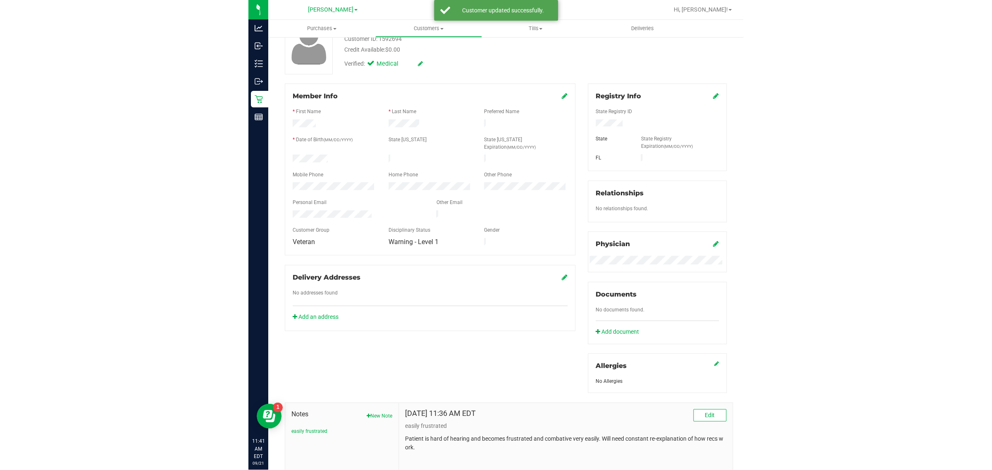
scroll to position [136, 0]
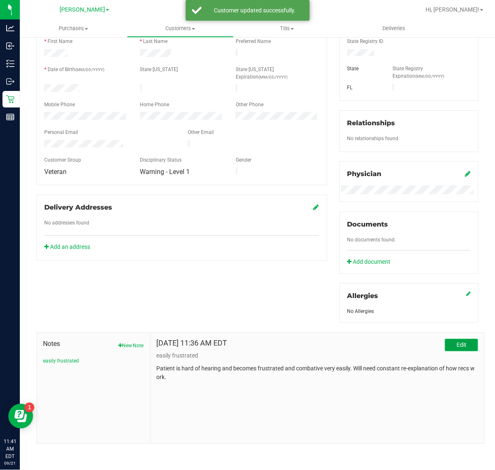
click at [445, 343] on button "Edit" at bounding box center [461, 345] width 33 height 12
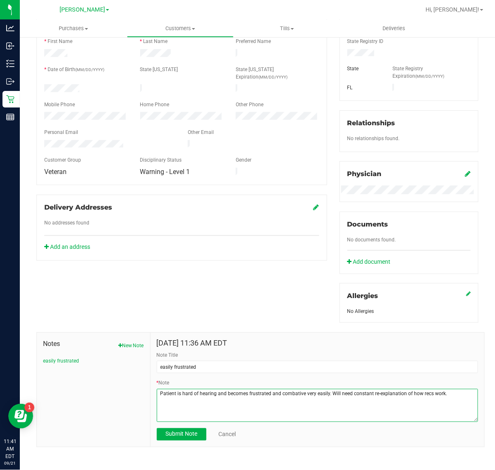
click at [448, 393] on textarea "* Note" at bounding box center [317, 405] width 321 height 33
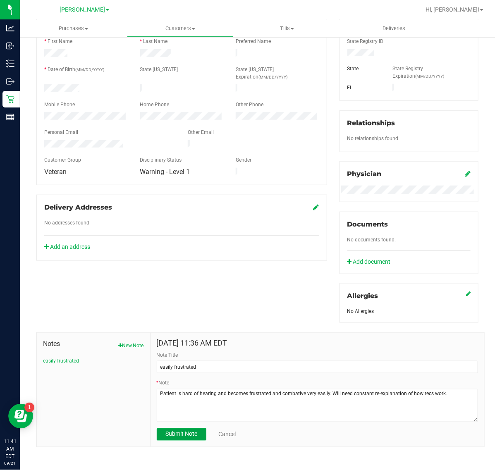
click at [186, 437] on span "Submit Note" at bounding box center [181, 434] width 32 height 7
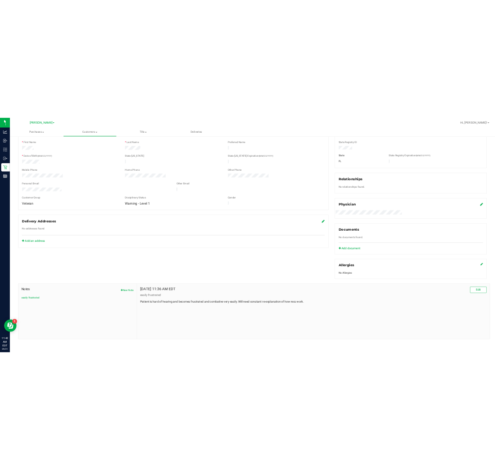
scroll to position [128, 0]
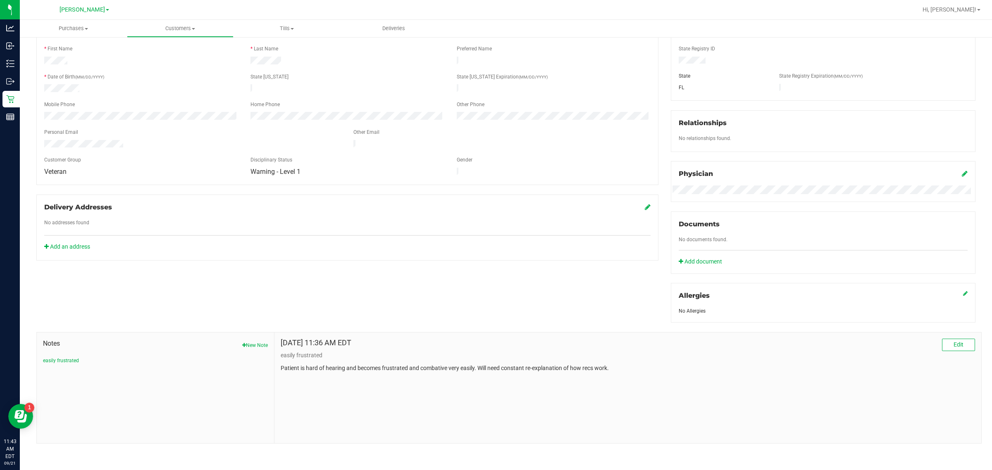
click at [467, 305] on div "Member Info * First Name * Last Name Preferred Name * Date of Birth (MM/DD/YYYY…" at bounding box center [505, 232] width 951 height 423
